Goal: Navigation & Orientation: Find specific page/section

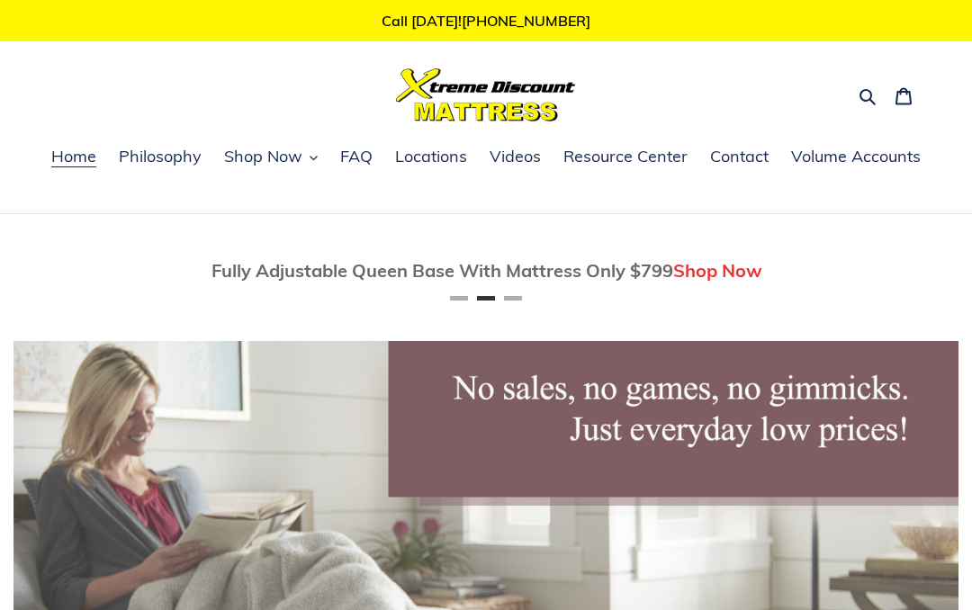
scroll to position [0, 945]
click at [421, 163] on span "Locations" at bounding box center [431, 157] width 72 height 22
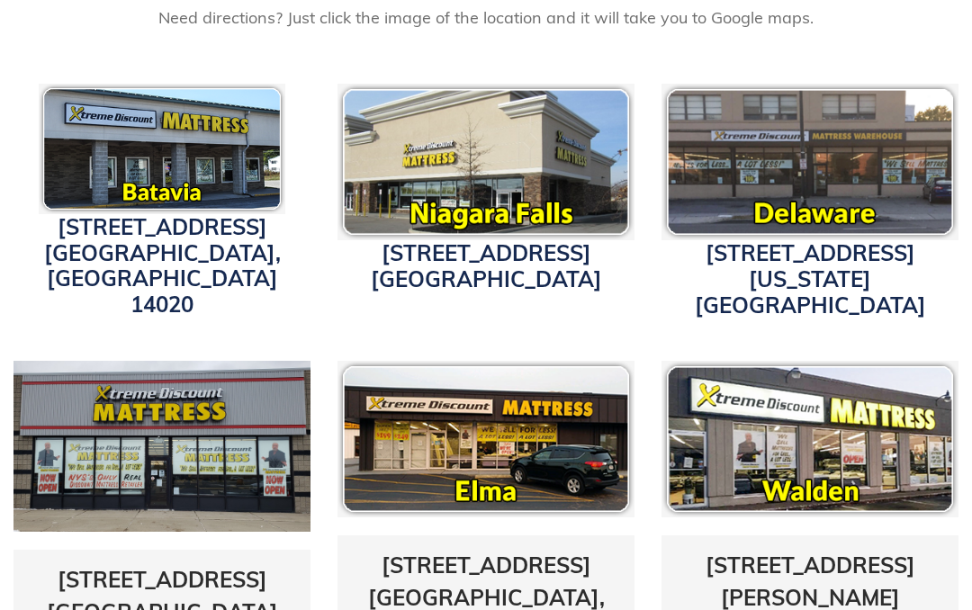
scroll to position [581, 0]
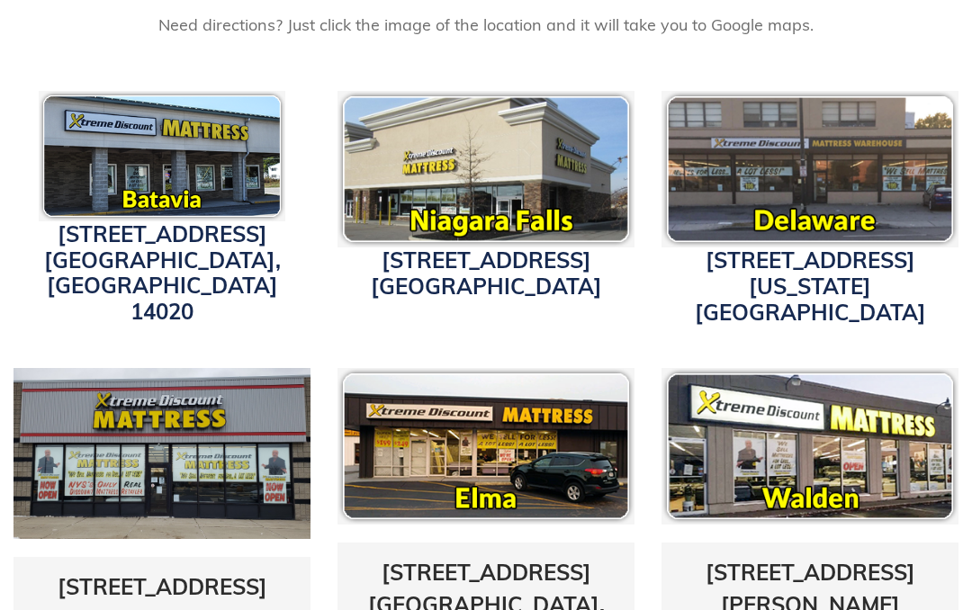
click at [422, 228] on img at bounding box center [486, 169] width 297 height 157
click at [481, 207] on img at bounding box center [486, 169] width 297 height 157
click at [465, 294] on link "1340 Military Road Niagara Falls, NY 14304" at bounding box center [486, 273] width 231 height 53
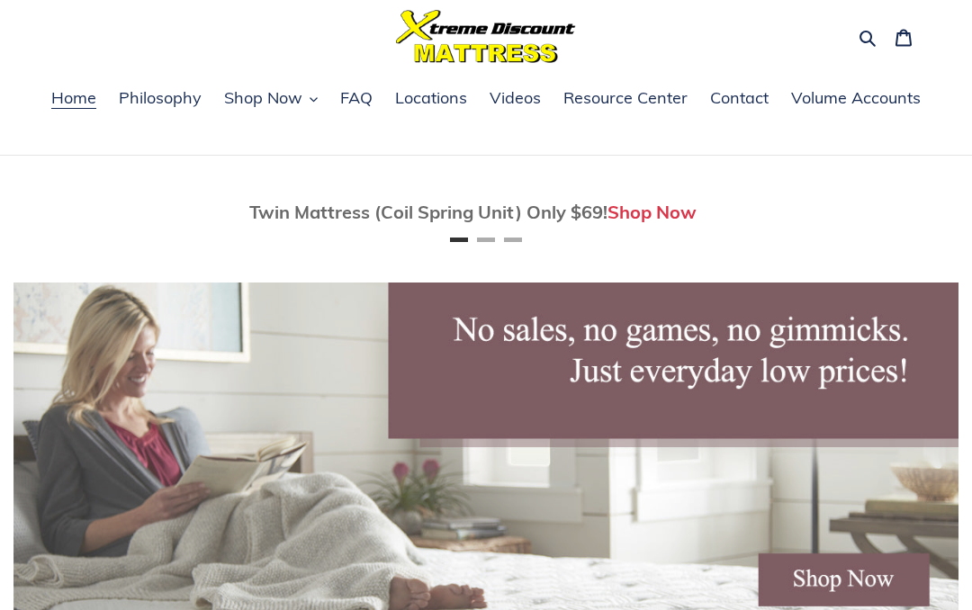
scroll to position [58, 0]
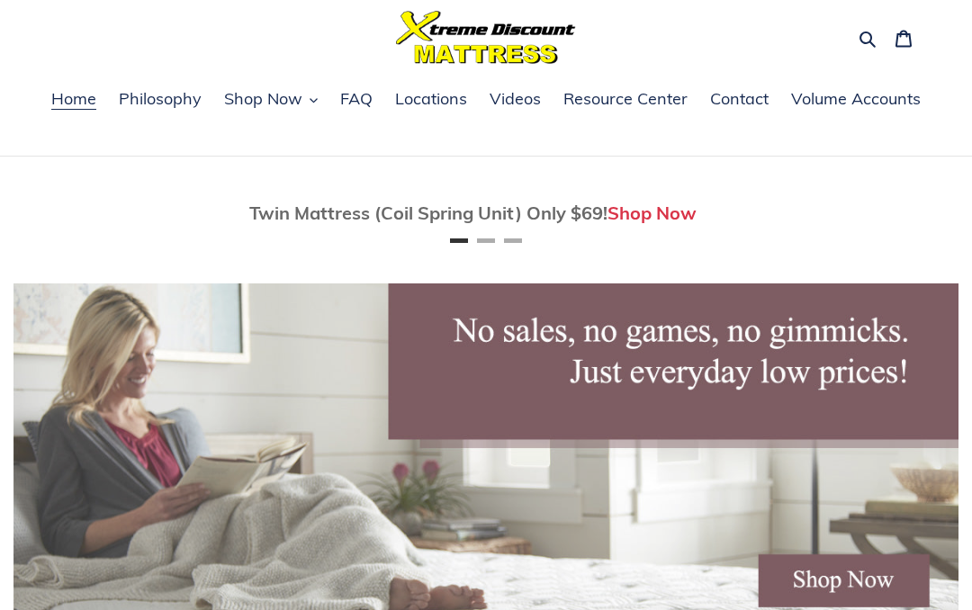
click at [283, 96] on span "Shop Now" at bounding box center [263, 99] width 78 height 22
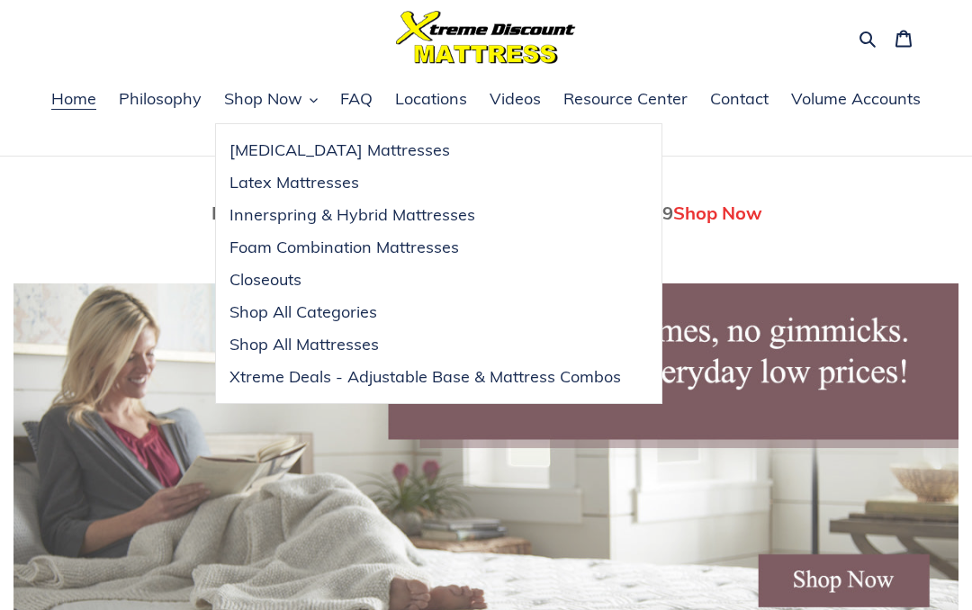
scroll to position [0, 945]
click at [419, 207] on span "Innerspring & Hybrid Mattresses" at bounding box center [353, 215] width 246 height 22
